Goal: Use online tool/utility: Utilize a website feature to perform a specific function

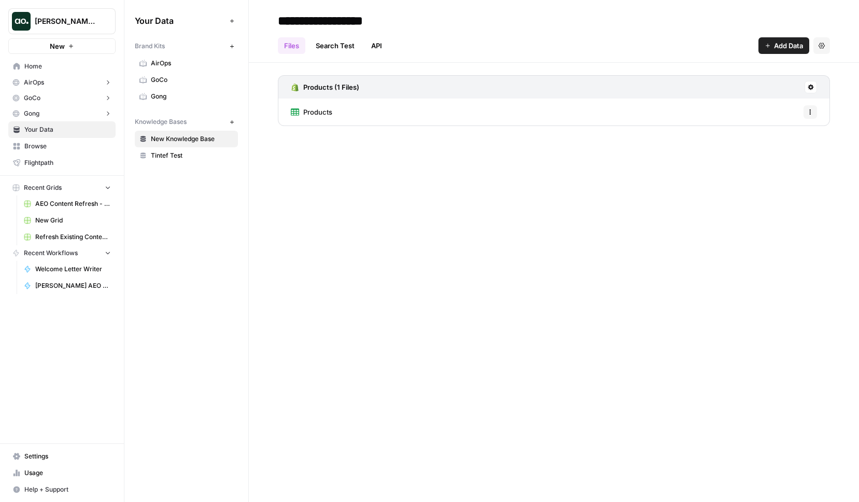
click at [69, 42] on button "New" at bounding box center [61, 46] width 107 height 16
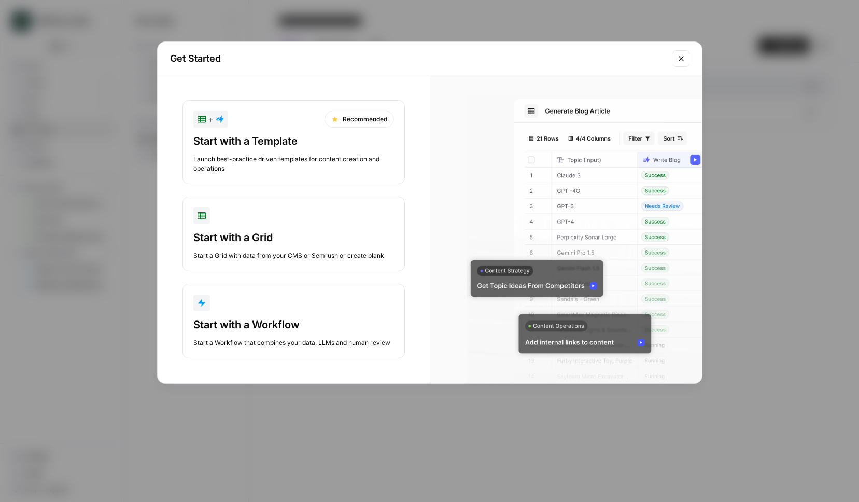
click at [265, 159] on div "Launch best-practice driven templates for content creation and operations" at bounding box center [293, 164] width 201 height 19
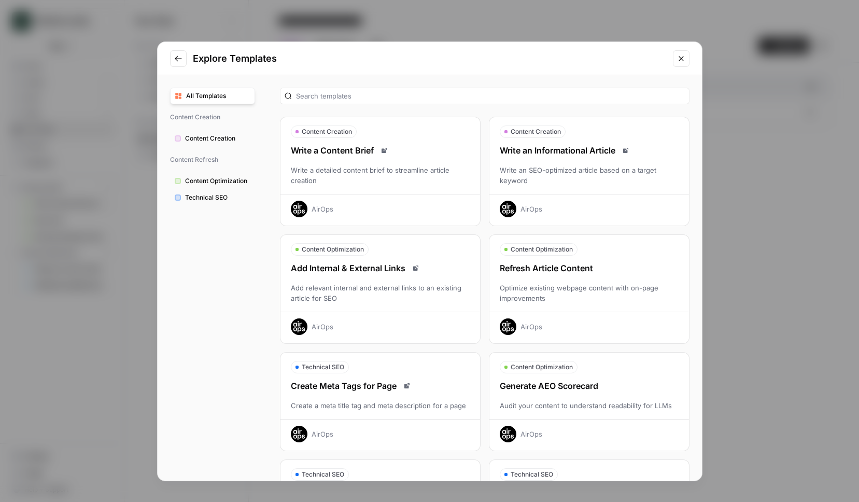
click at [585, 292] on div "Optimize existing webpage content with on-page improvements" at bounding box center [590, 293] width 200 height 21
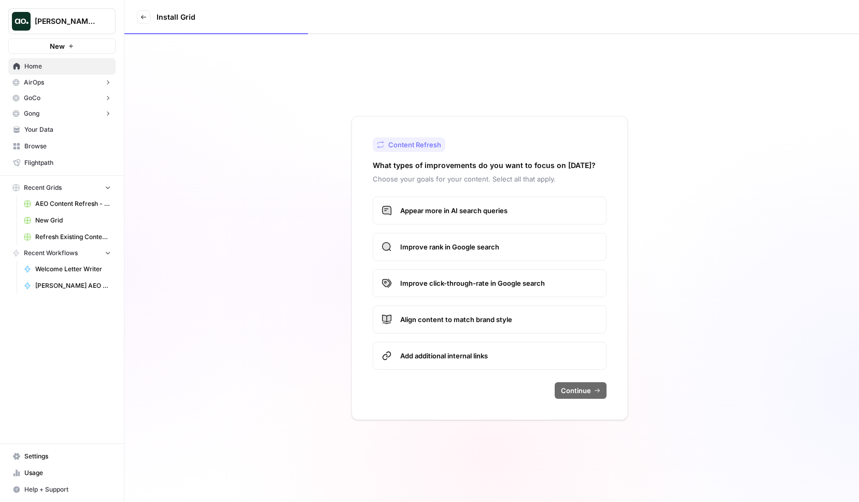
click at [474, 211] on span "Appear more in AI search queries" at bounding box center [499, 210] width 198 height 10
click at [585, 389] on span "Continue" at bounding box center [576, 390] width 30 height 10
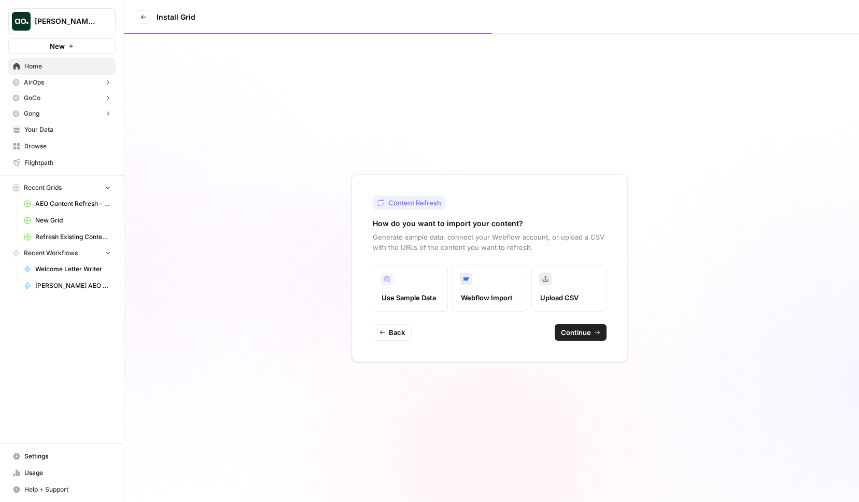
click at [567, 288] on label "Upload CSV" at bounding box center [569, 288] width 75 height 47
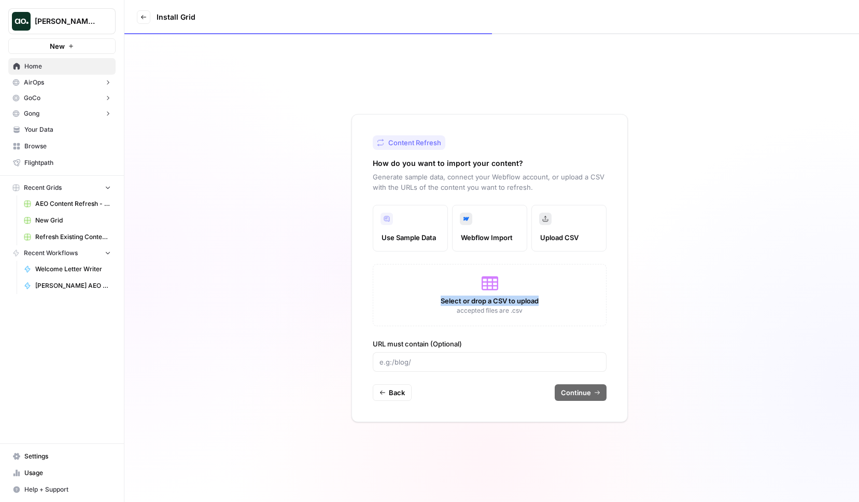
drag, startPoint x: 502, startPoint y: 305, endPoint x: 428, endPoint y: 300, distance: 74.3
click at [428, 300] on div "Select or drop a CSV to upload accepted files are .csv" at bounding box center [490, 295] width 234 height 62
click at [497, 317] on div "Select or drop a CSV to upload accepted files are .csv" at bounding box center [490, 295] width 234 height 62
drag, startPoint x: 376, startPoint y: 163, endPoint x: 509, endPoint y: 163, distance: 133.3
click at [509, 163] on h2 "How do you want to import your content?" at bounding box center [448, 163] width 150 height 10
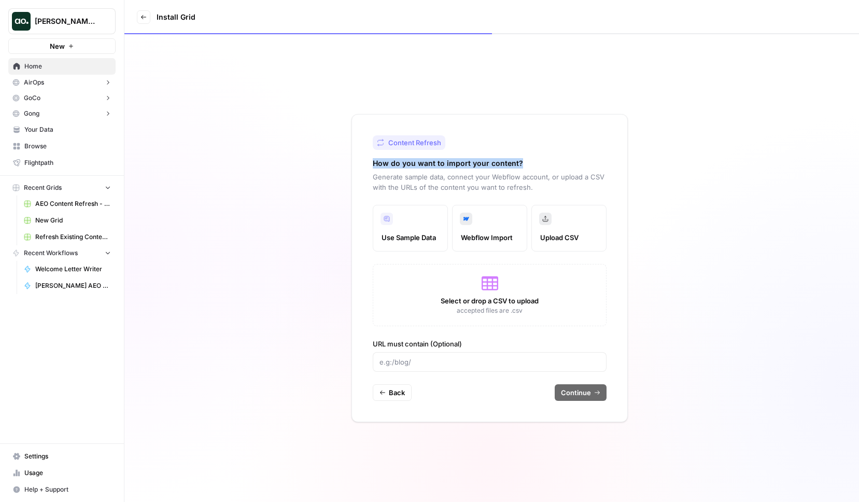
drag, startPoint x: 522, startPoint y: 163, endPoint x: 366, endPoint y: 163, distance: 156.6
click at [366, 163] on div "Content Refresh How do you want to import your content? Generate sample data, c…" at bounding box center [490, 268] width 276 height 308
click at [382, 178] on p "Generate sample data, connect your Webflow account, or upload a CSV with the UR…" at bounding box center [490, 182] width 234 height 21
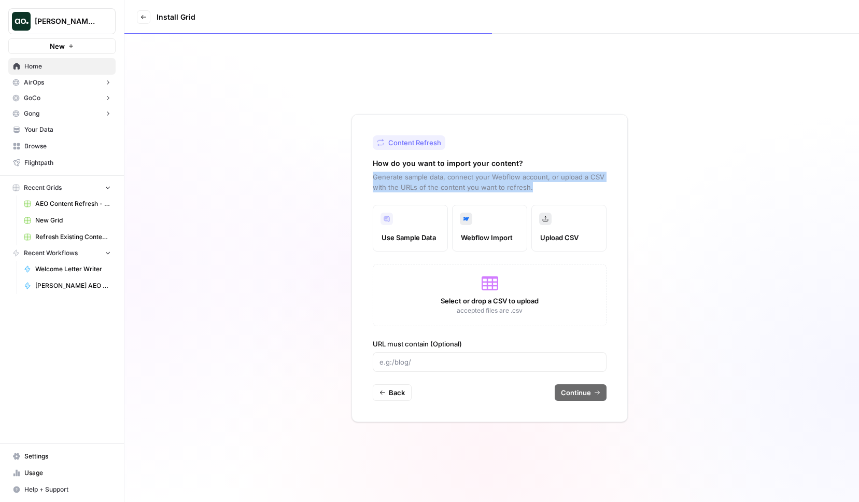
drag, startPoint x: 374, startPoint y: 178, endPoint x: 530, endPoint y: 185, distance: 155.7
click at [530, 185] on p "Generate sample data, connect your Webflow account, or upload a CSV with the UR…" at bounding box center [490, 182] width 234 height 21
drag, startPoint x: 373, startPoint y: 176, endPoint x: 589, endPoint y: 182, distance: 215.3
click at [589, 182] on p "Generate sample data, connect your Webflow account, or upload a CSV with the UR…" at bounding box center [490, 182] width 234 height 21
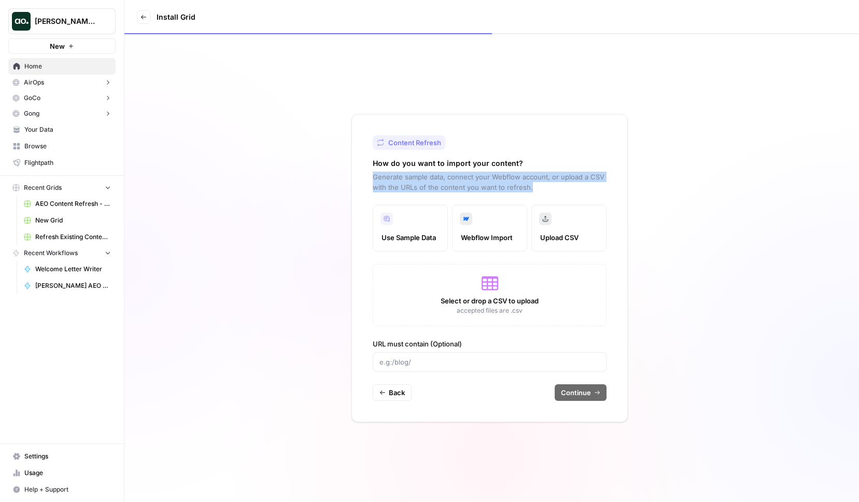
click at [589, 182] on p "Generate sample data, connect your Webflow account, or upload a CSV with the UR…" at bounding box center [490, 182] width 234 height 21
click at [479, 293] on div "Select or drop a CSV to upload accepted files are .csv" at bounding box center [490, 295] width 234 height 62
click at [377, 346] on label "URL must contain (Optional)" at bounding box center [490, 344] width 234 height 10
click at [380, 357] on input "URL must contain (Optional)" at bounding box center [490, 362] width 220 height 10
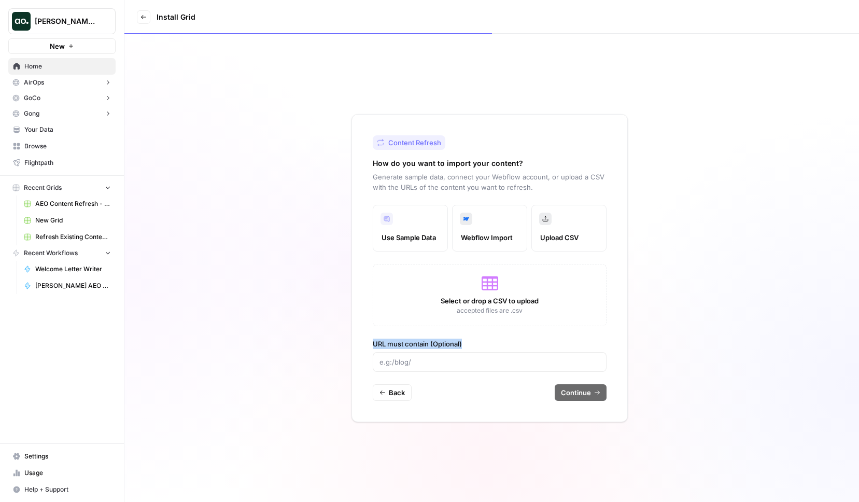
drag, startPoint x: 374, startPoint y: 343, endPoint x: 462, endPoint y: 344, distance: 87.7
click at [462, 344] on label "URL must contain (Optional)" at bounding box center [490, 344] width 234 height 10
click at [462, 357] on input "URL must contain (Optional)" at bounding box center [490, 362] width 220 height 10
drag, startPoint x: 381, startPoint y: 189, endPoint x: 532, endPoint y: 189, distance: 150.9
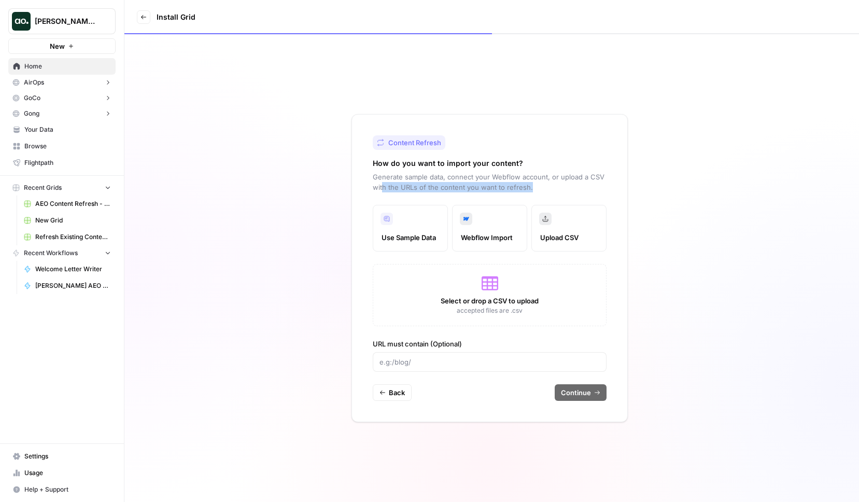
click at [533, 189] on p "Generate sample data, connect your Webflow account, or upload a CSV with the UR…" at bounding box center [490, 182] width 234 height 21
click at [535, 189] on p "Generate sample data, connect your Webflow account, or upload a CSV with the UR…" at bounding box center [490, 182] width 234 height 21
click at [479, 219] on label "Webflow Import" at bounding box center [489, 228] width 75 height 47
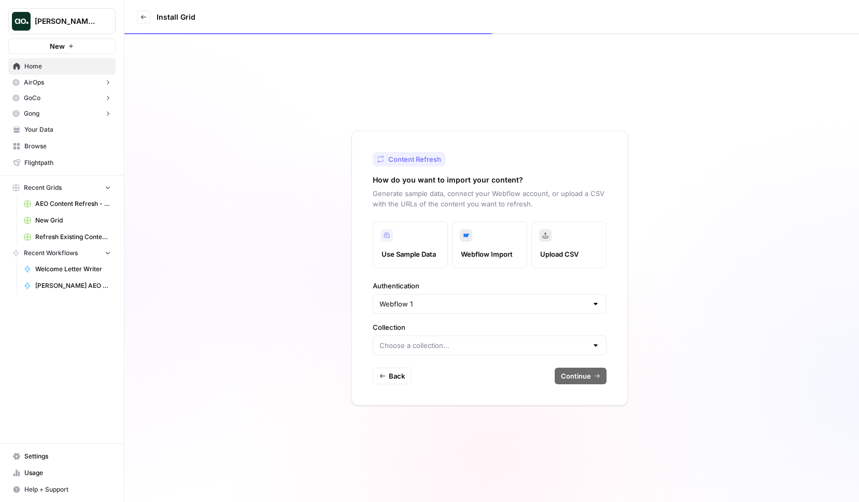
click at [399, 242] on label "Use Sample Data" at bounding box center [410, 244] width 75 height 47
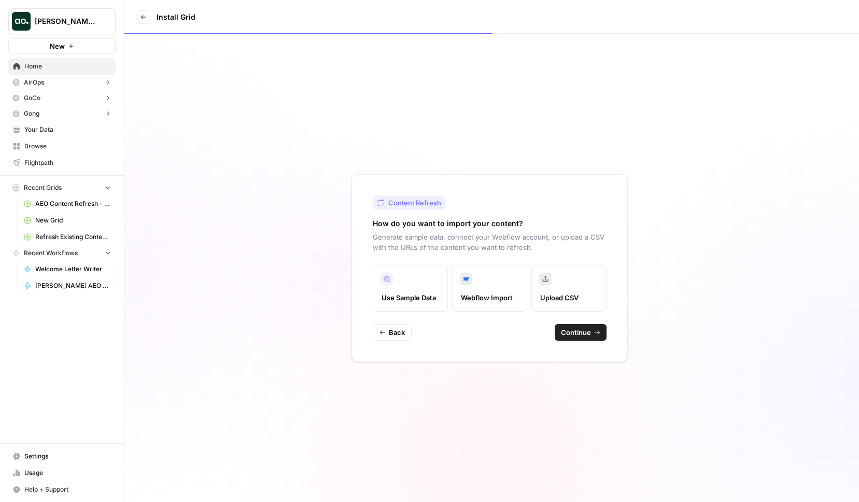
click at [487, 289] on label "Webflow Import" at bounding box center [489, 288] width 75 height 47
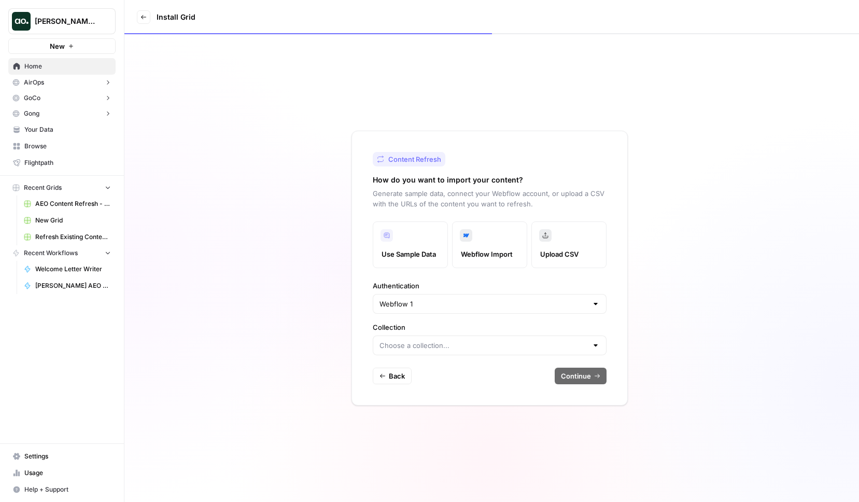
click at [567, 239] on label "Upload CSV" at bounding box center [569, 244] width 75 height 47
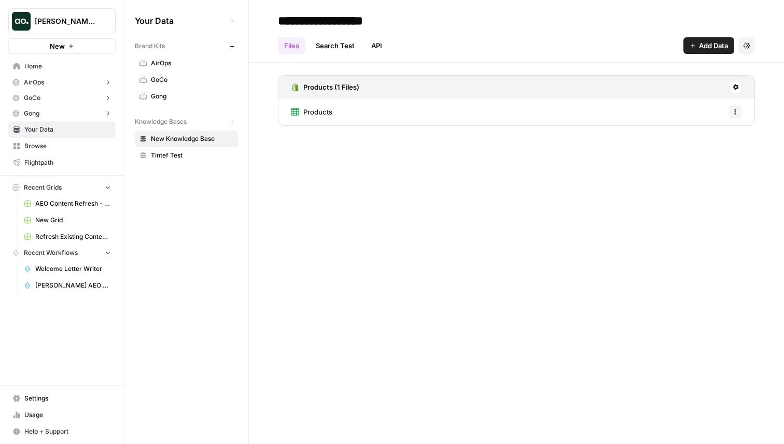
click at [69, 26] on span "[PERSON_NAME] testing" at bounding box center [66, 21] width 63 height 10
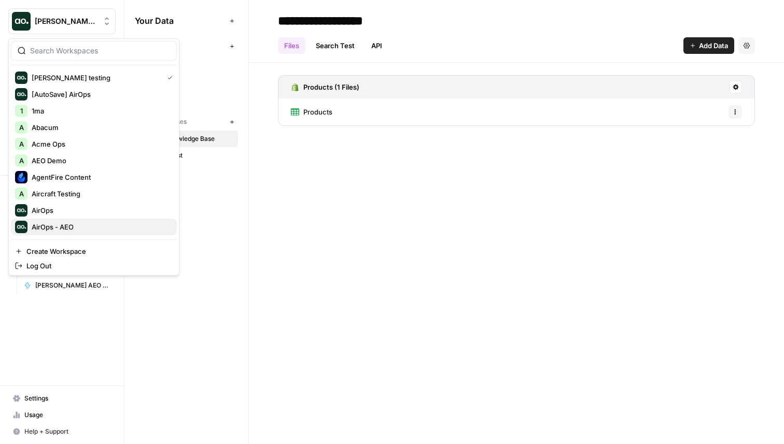
click at [97, 224] on span "AirOps - AEO" at bounding box center [100, 227] width 137 height 10
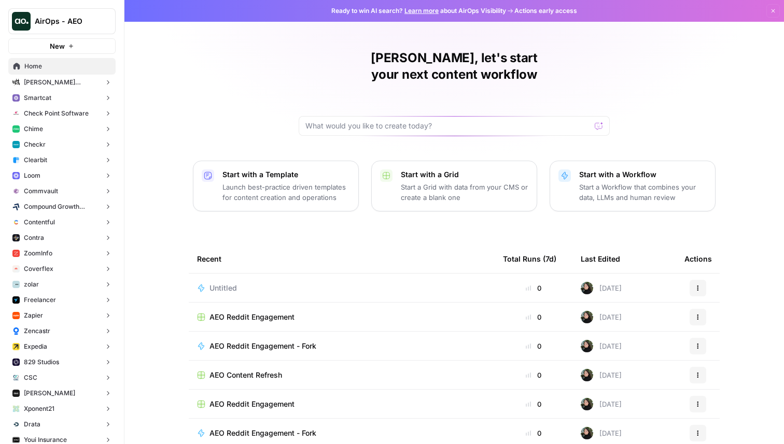
click at [220, 283] on span "Untitled" at bounding box center [223, 288] width 27 height 10
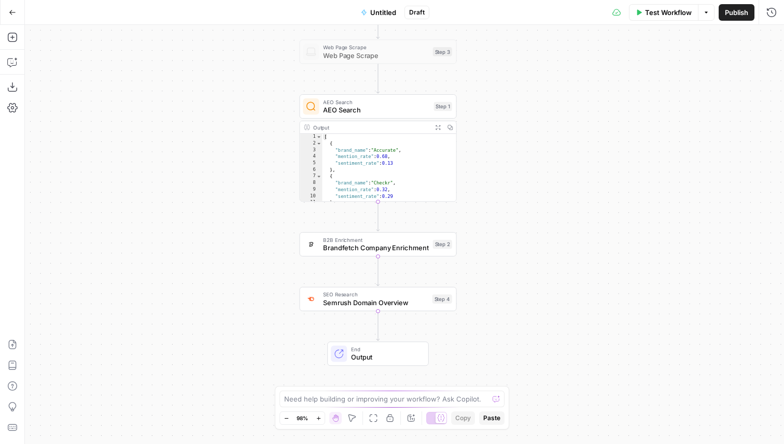
drag, startPoint x: 229, startPoint y: 232, endPoint x: 202, endPoint y: 174, distance: 63.4
click at [202, 173] on div "Workflow Set Inputs Inputs Web Page Scrape Web Page Scrape Step 3 AEO Search AE…" at bounding box center [404, 235] width 759 height 420
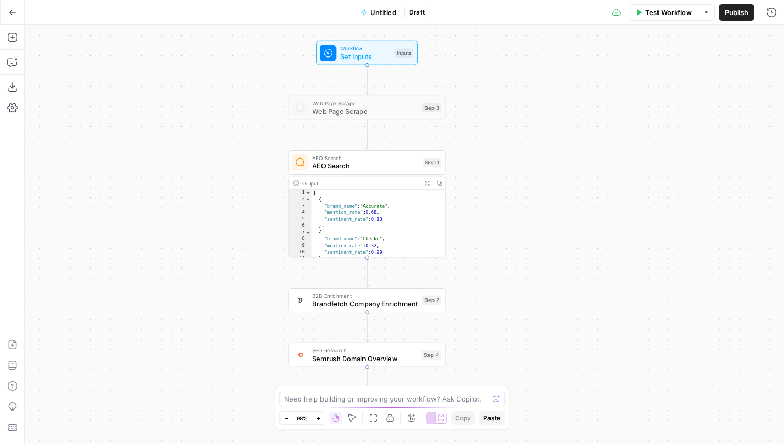
drag, startPoint x: 513, startPoint y: 130, endPoint x: 503, endPoint y: 186, distance: 57.0
click at [503, 186] on div "Workflow Set Inputs Inputs Web Page Scrape Web Page Scrape Step 3 AEO Search AE…" at bounding box center [404, 235] width 759 height 420
click at [346, 163] on span "AEO Search" at bounding box center [365, 166] width 106 height 10
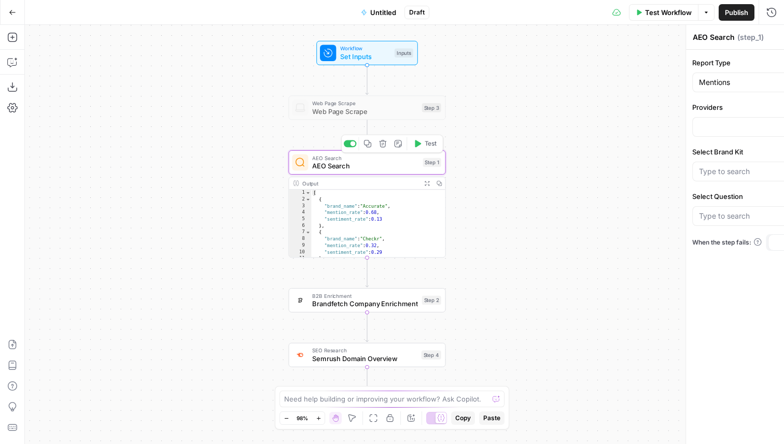
type input "What is the impact of automated background screening on time-to-hire?"
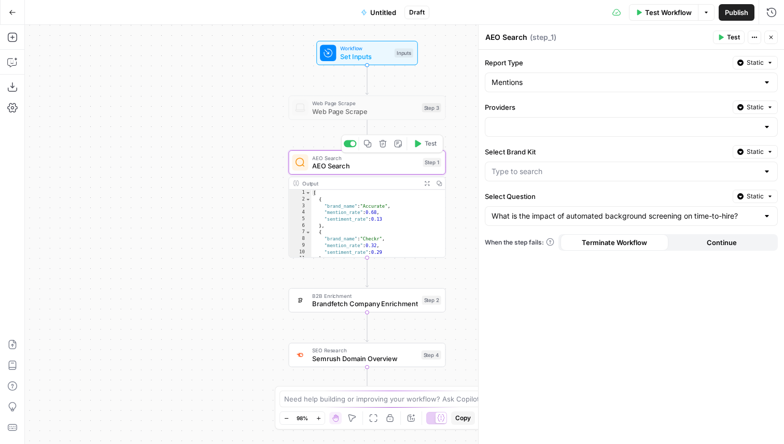
type input "Checkr"
click at [521, 125] on div at bounding box center [631, 127] width 293 height 20
click at [521, 149] on span "Chat GPT" at bounding box center [629, 153] width 271 height 10
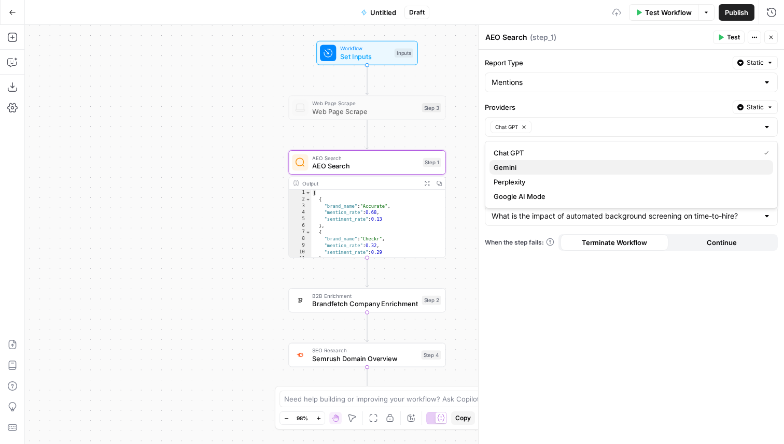
click at [518, 168] on span "Gemini" at bounding box center [629, 167] width 271 height 10
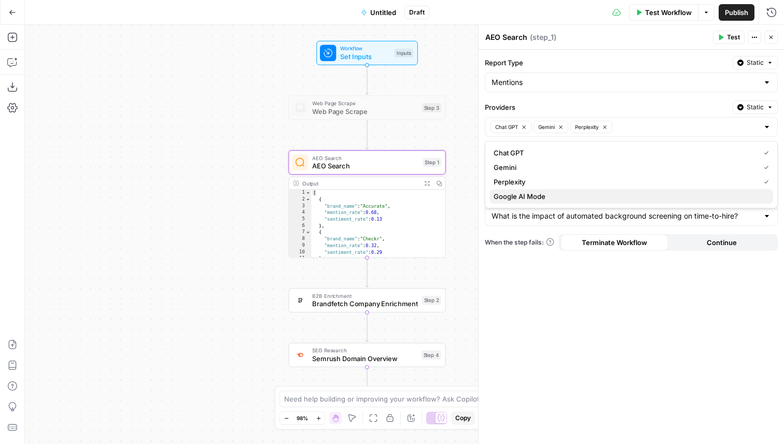
click at [517, 192] on span "Google AI Mode" at bounding box center [629, 196] width 271 height 10
click at [520, 333] on div "Report Type Static Mentions Providers Static Chat GPT Gemini Perplexity Google …" at bounding box center [631, 247] width 305 height 395
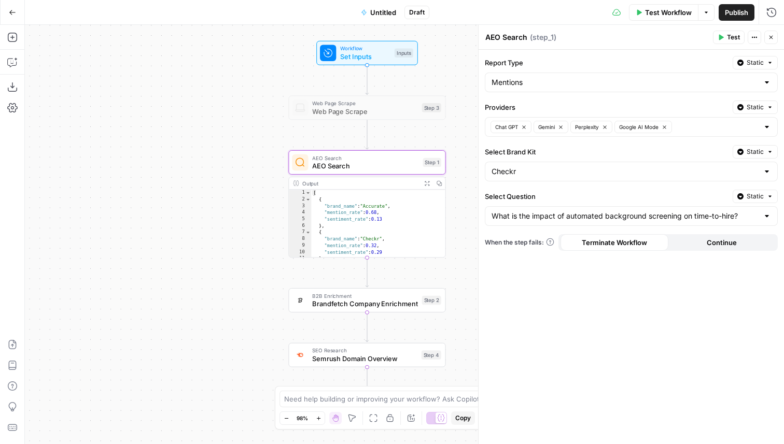
click at [773, 37] on icon "button" at bounding box center [771, 37] width 6 height 6
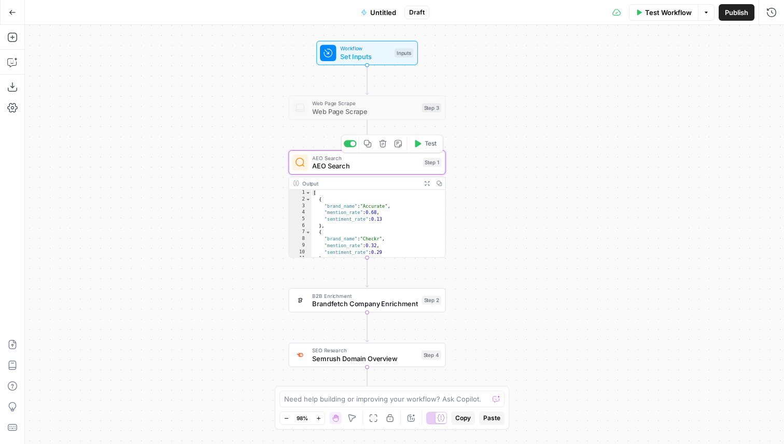
click at [426, 143] on span "Test" at bounding box center [431, 144] width 12 height 9
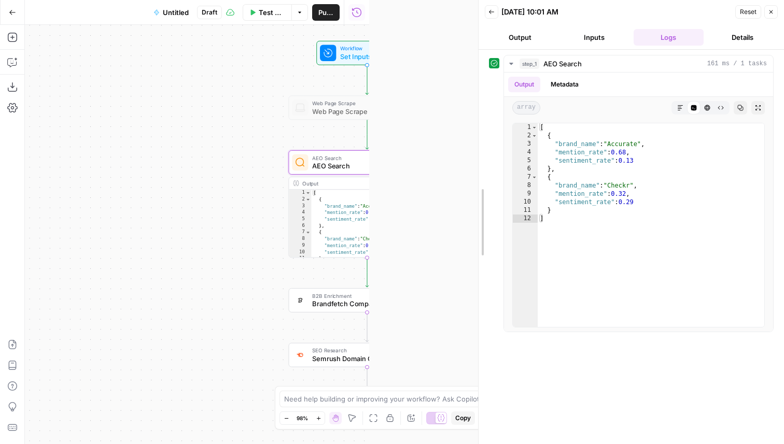
drag, startPoint x: 368, startPoint y: 146, endPoint x: 478, endPoint y: 146, distance: 110.0
click at [478, 146] on div at bounding box center [479, 222] width 10 height 444
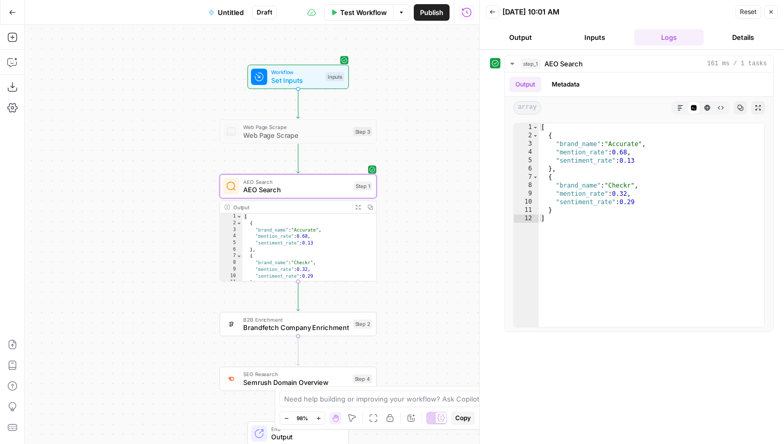
drag, startPoint x: 435, startPoint y: 211, endPoint x: 429, endPoint y: 226, distance: 16.6
click at [429, 226] on div "Workflow Set Inputs Inputs Web Page Scrape Web Page Scrape Step 3 AEO Search AE…" at bounding box center [252, 235] width 454 height 420
